Goal: Navigation & Orientation: Find specific page/section

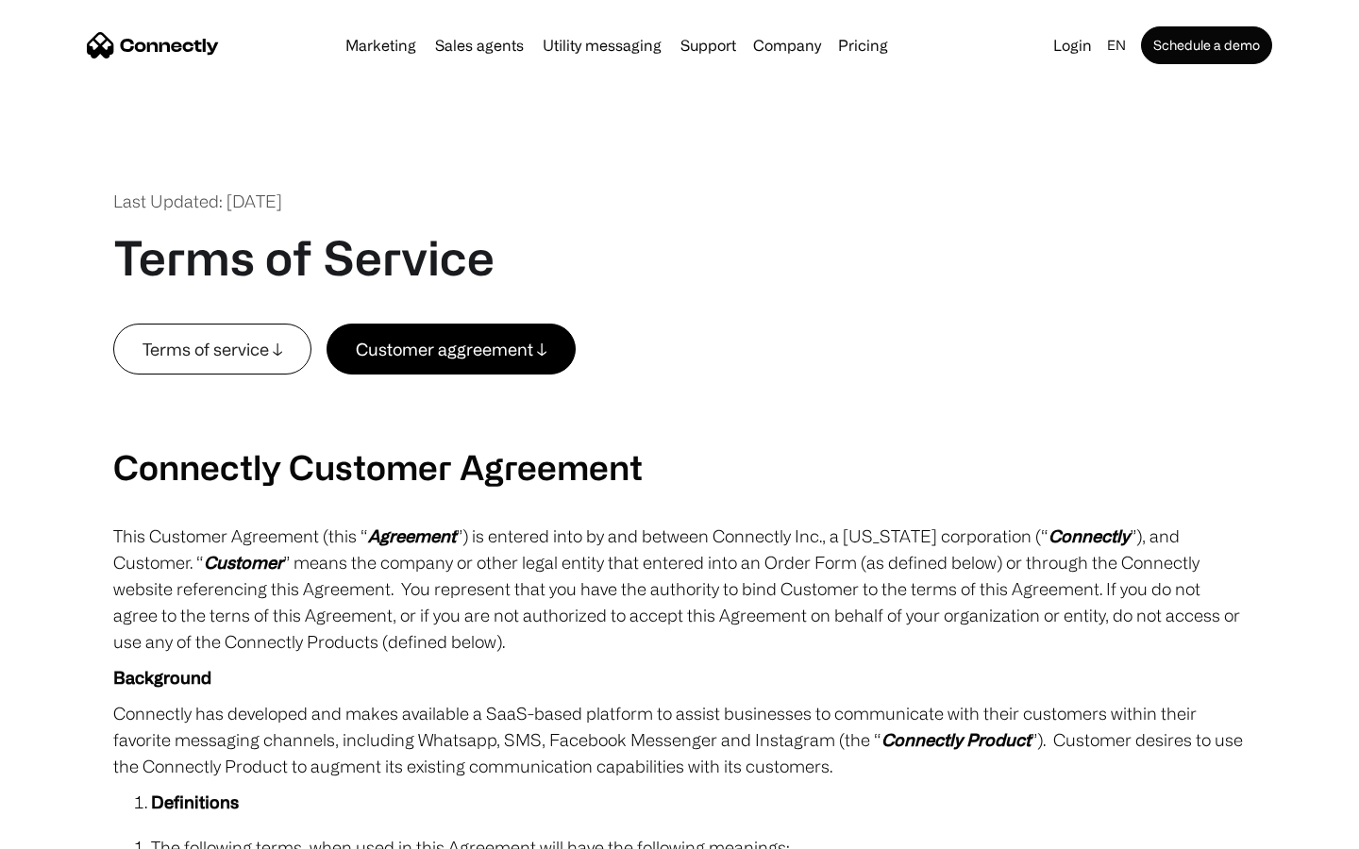
scroll to position [6931, 0]
